Goal: Find specific page/section

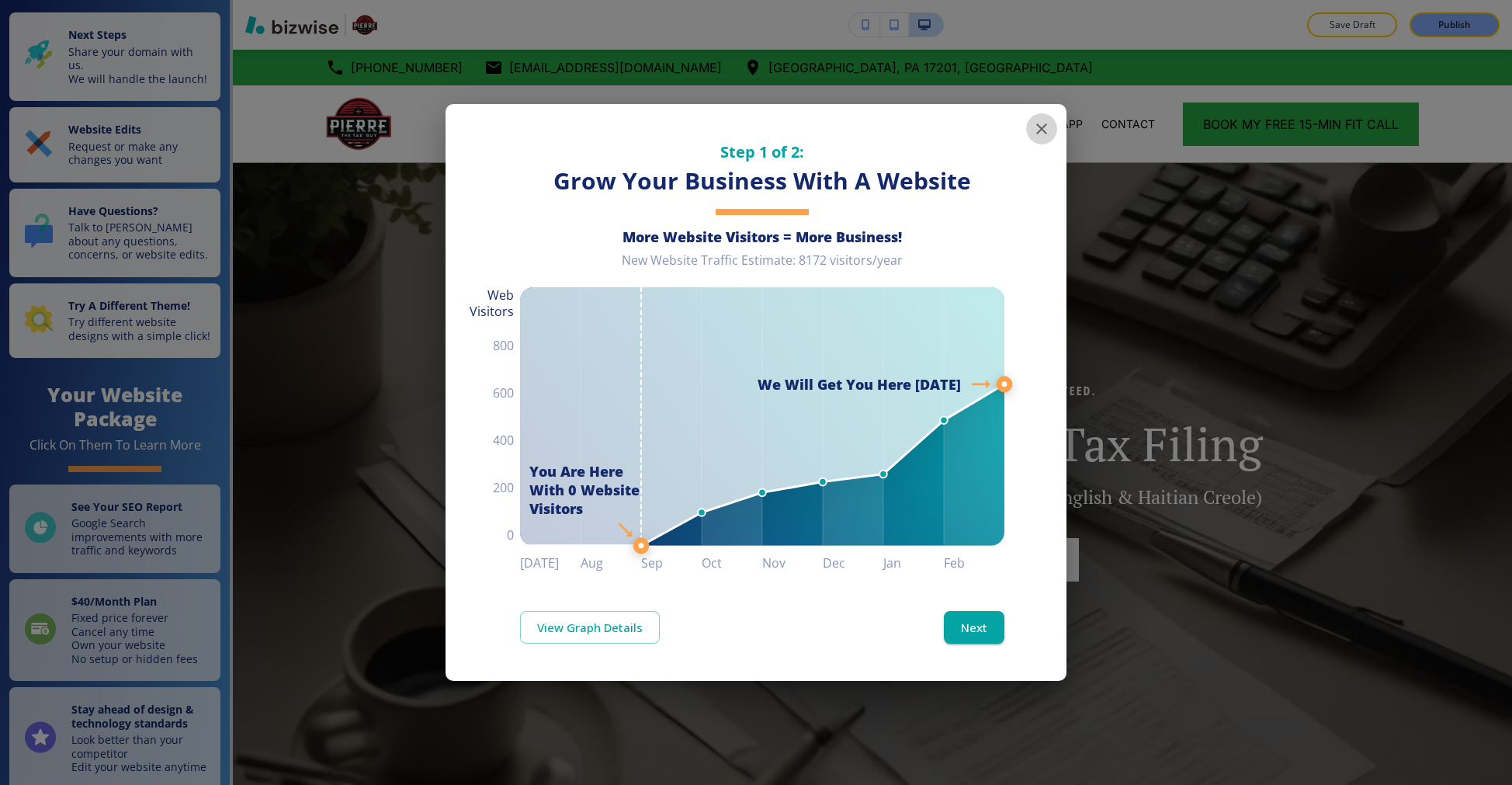
click at [1037, 134] on icon "button" at bounding box center [1042, 129] width 19 height 19
